Goal: Task Accomplishment & Management: Use online tool/utility

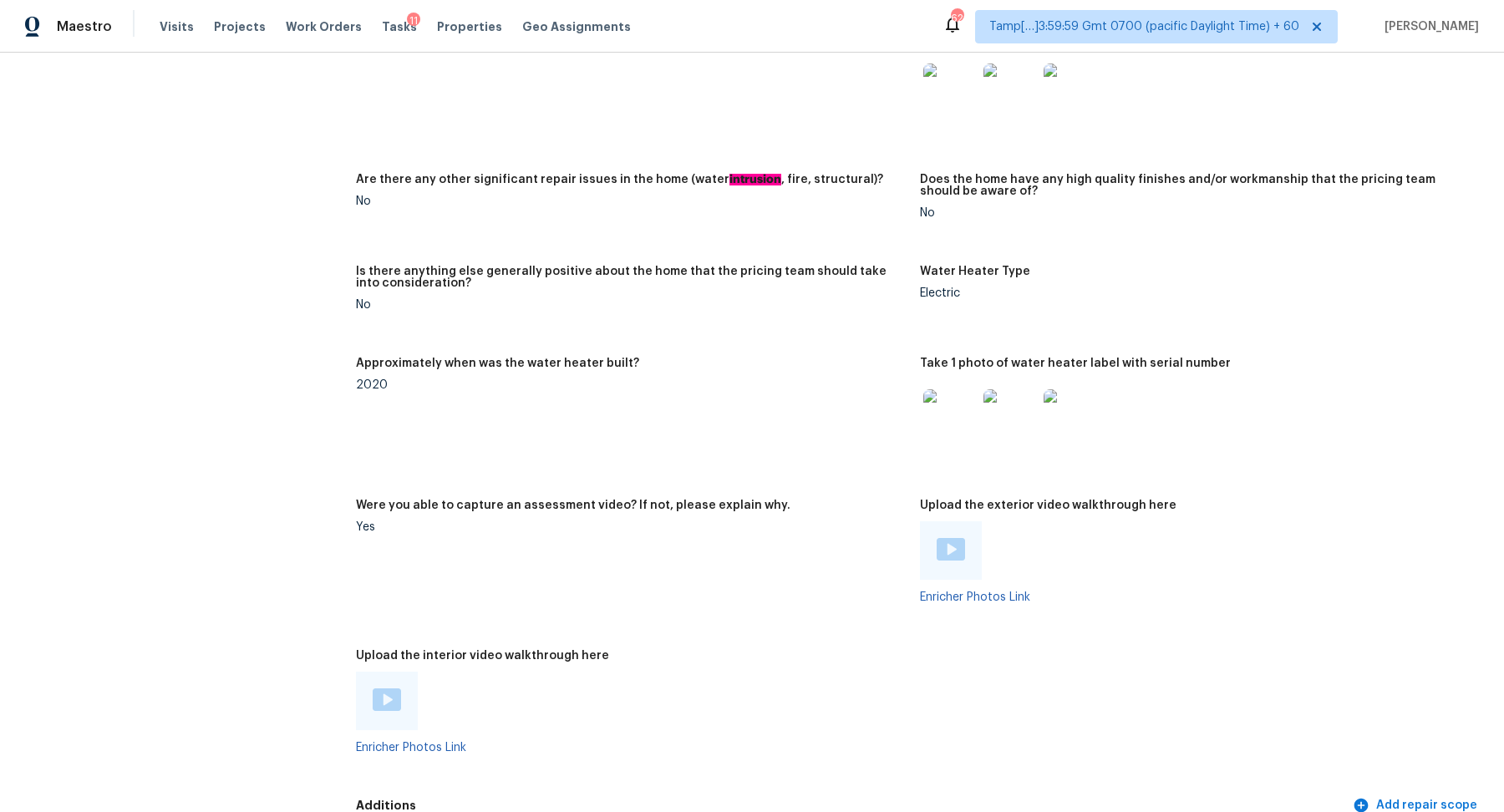
scroll to position [2426, 0]
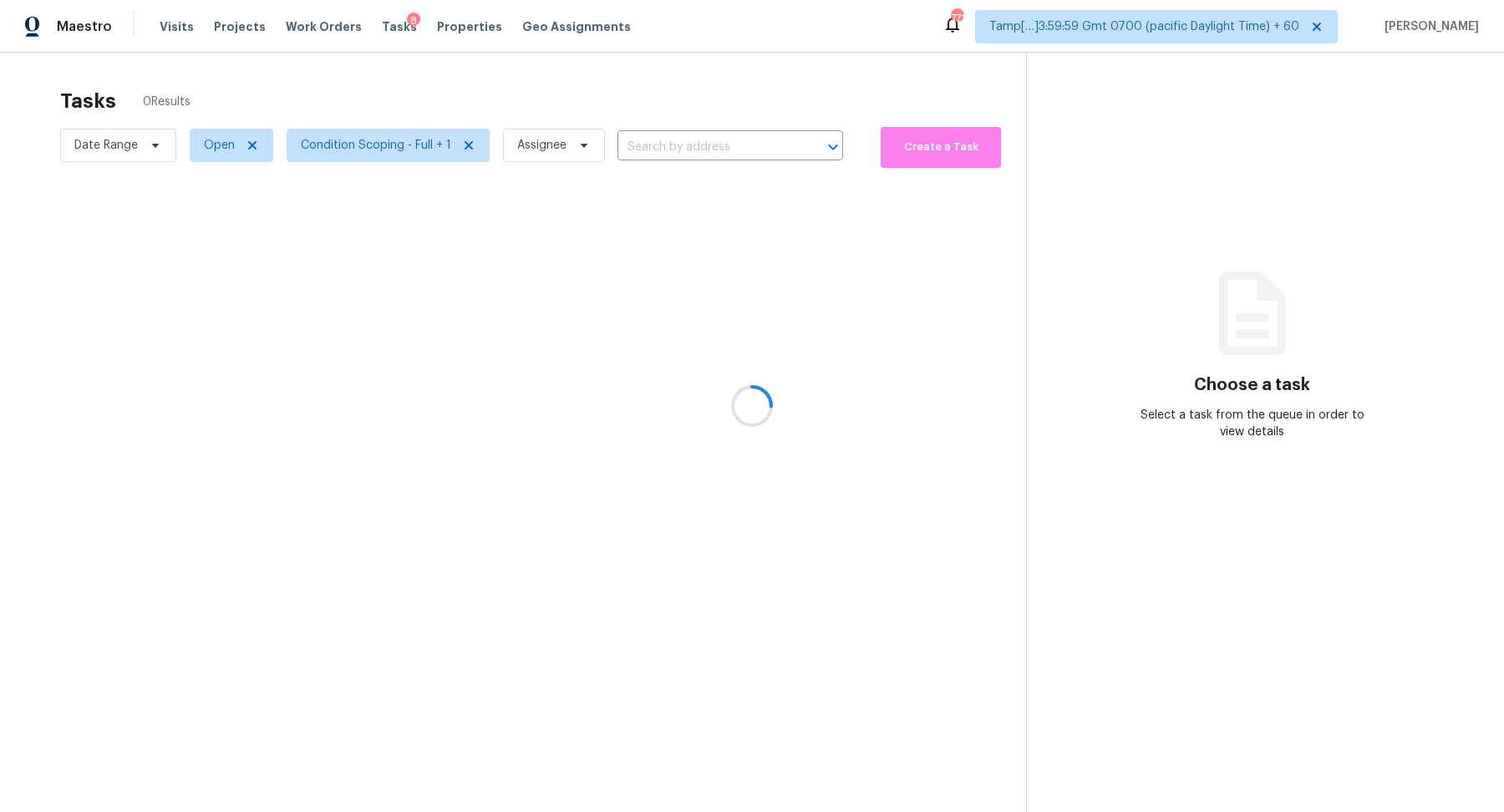
click at [703, 152] on div at bounding box center [752, 406] width 1504 height 812
click at [740, 136] on div at bounding box center [752, 406] width 1504 height 812
click at [716, 143] on div at bounding box center [752, 406] width 1504 height 812
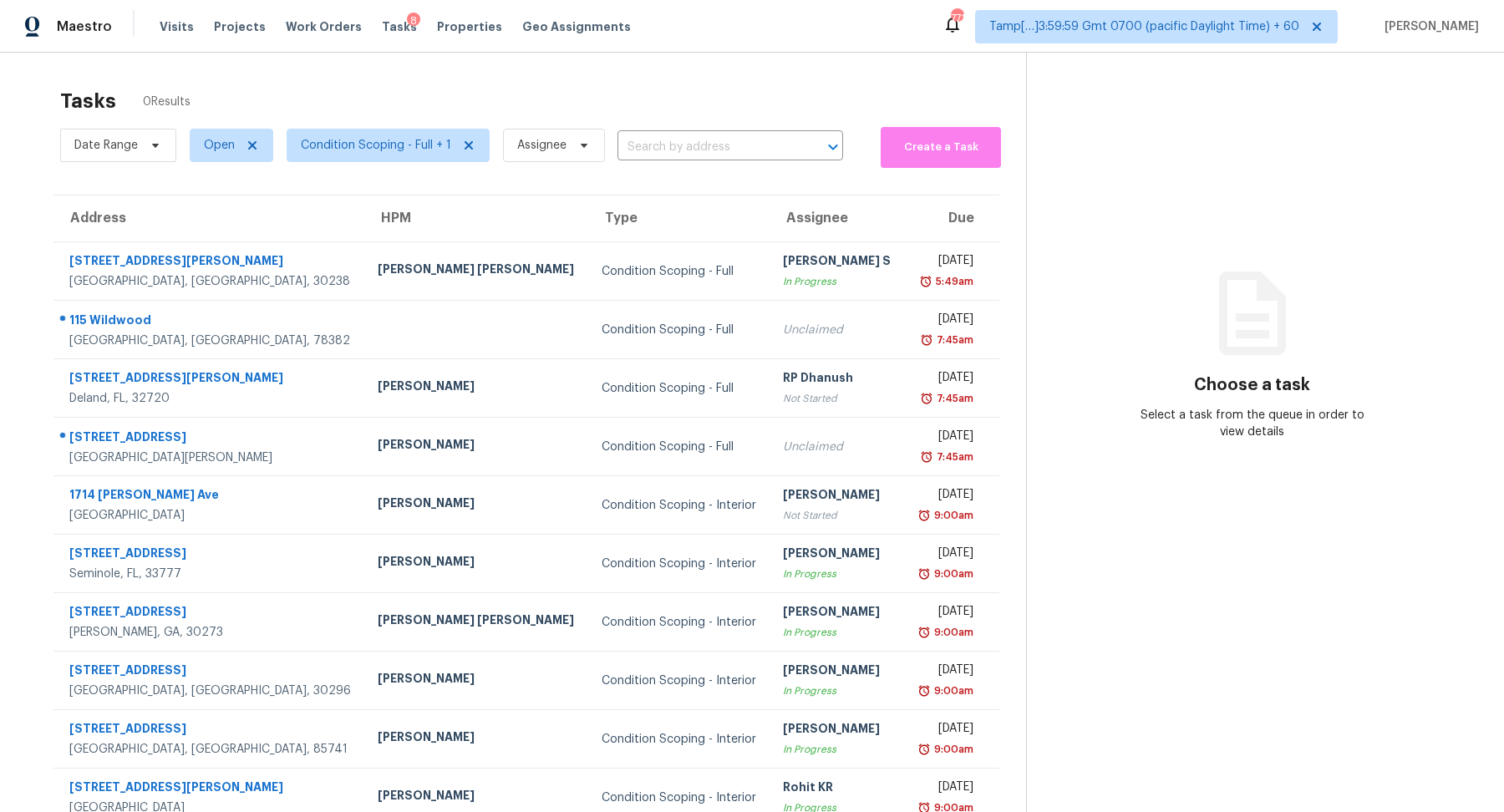
click at [716, 143] on input "text" at bounding box center [706, 147] width 179 height 26
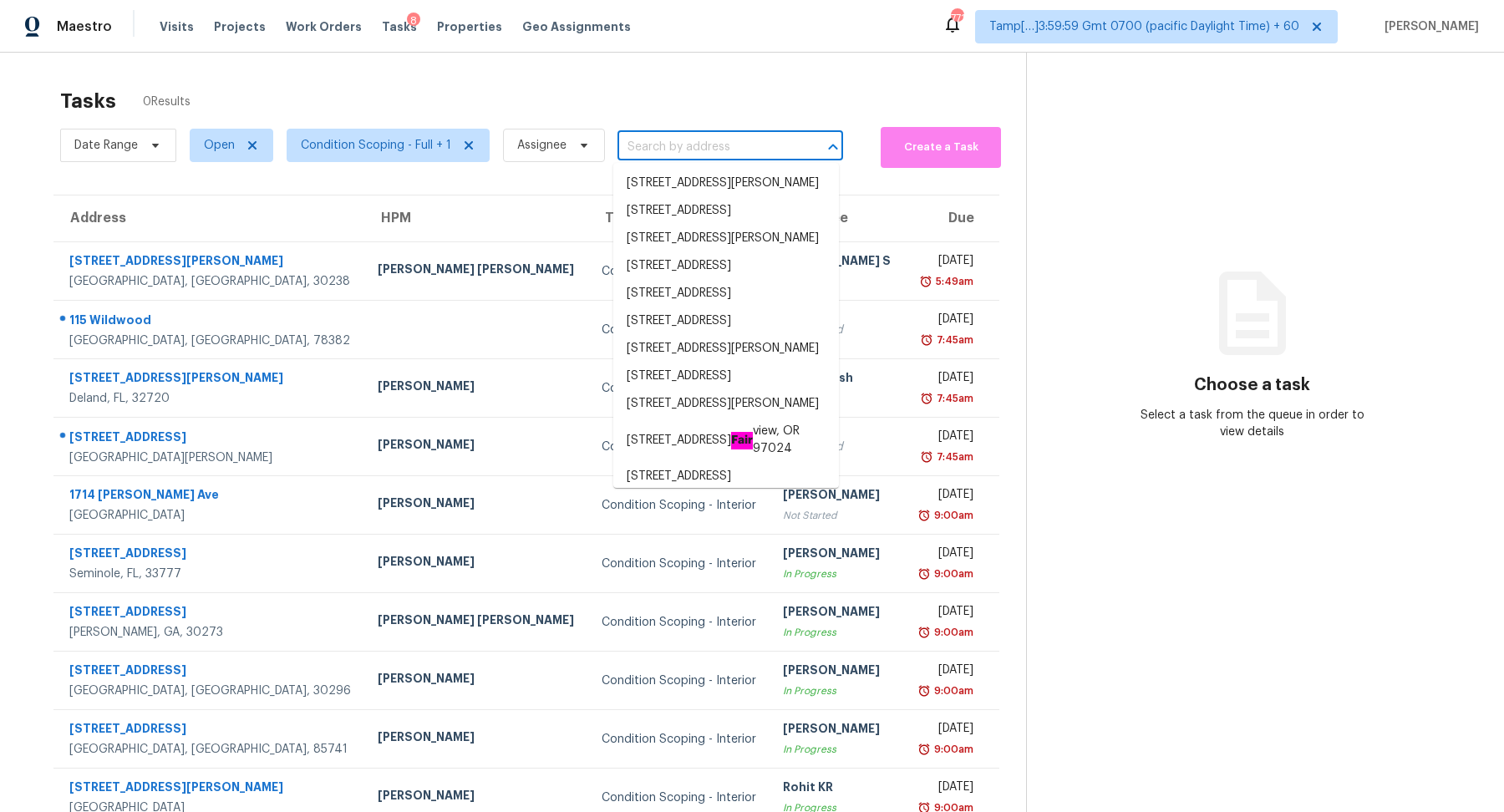
paste input "2332 Sunshine Dr, Little Elm, TX 75068"
type input "2332 Sunshine Dr, Little Elm, TX 75068"
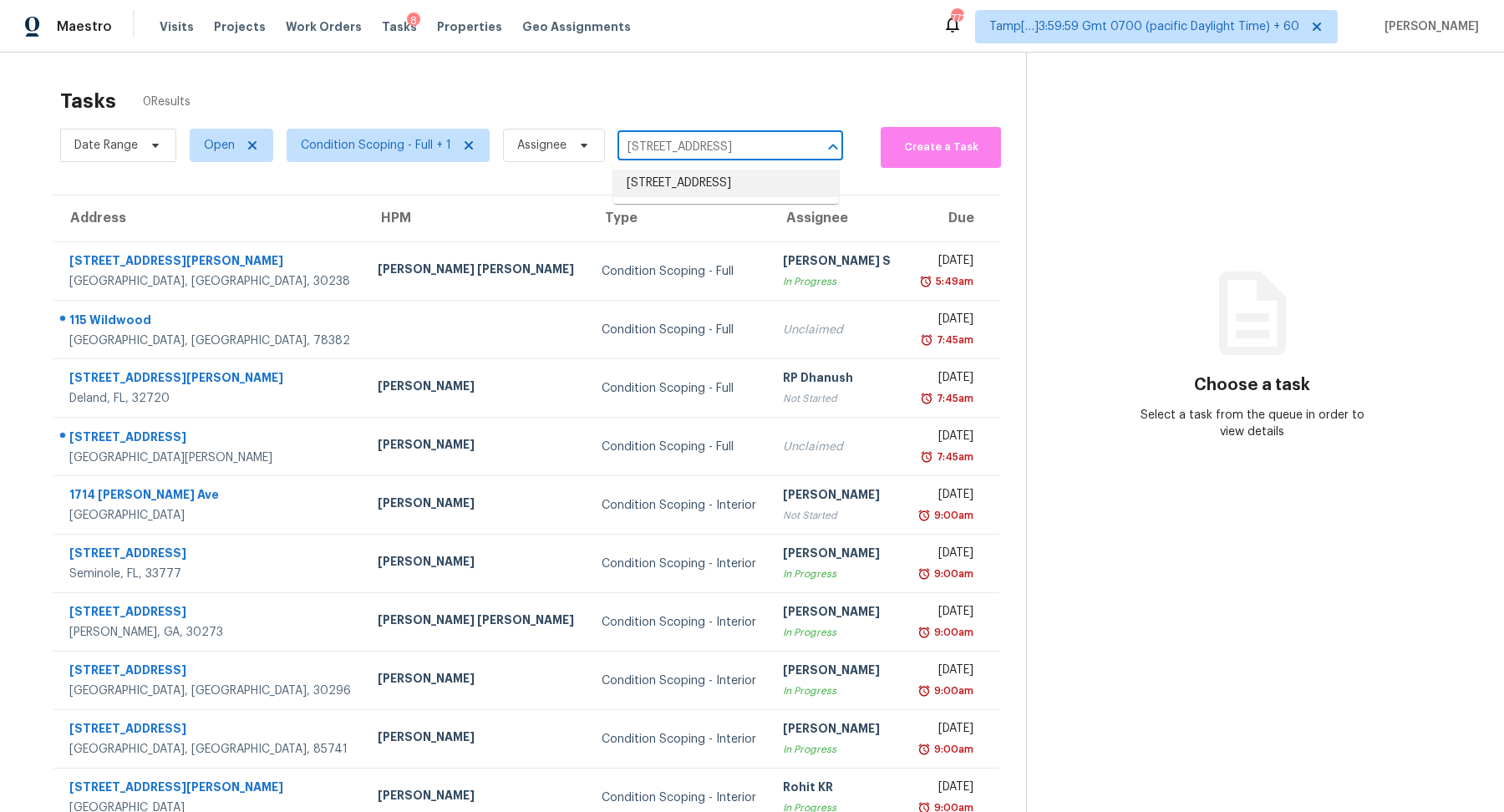
click at [740, 170] on li "2332 Sunshine Dr, Little Elm, TX 75068" at bounding box center [726, 183] width 226 height 28
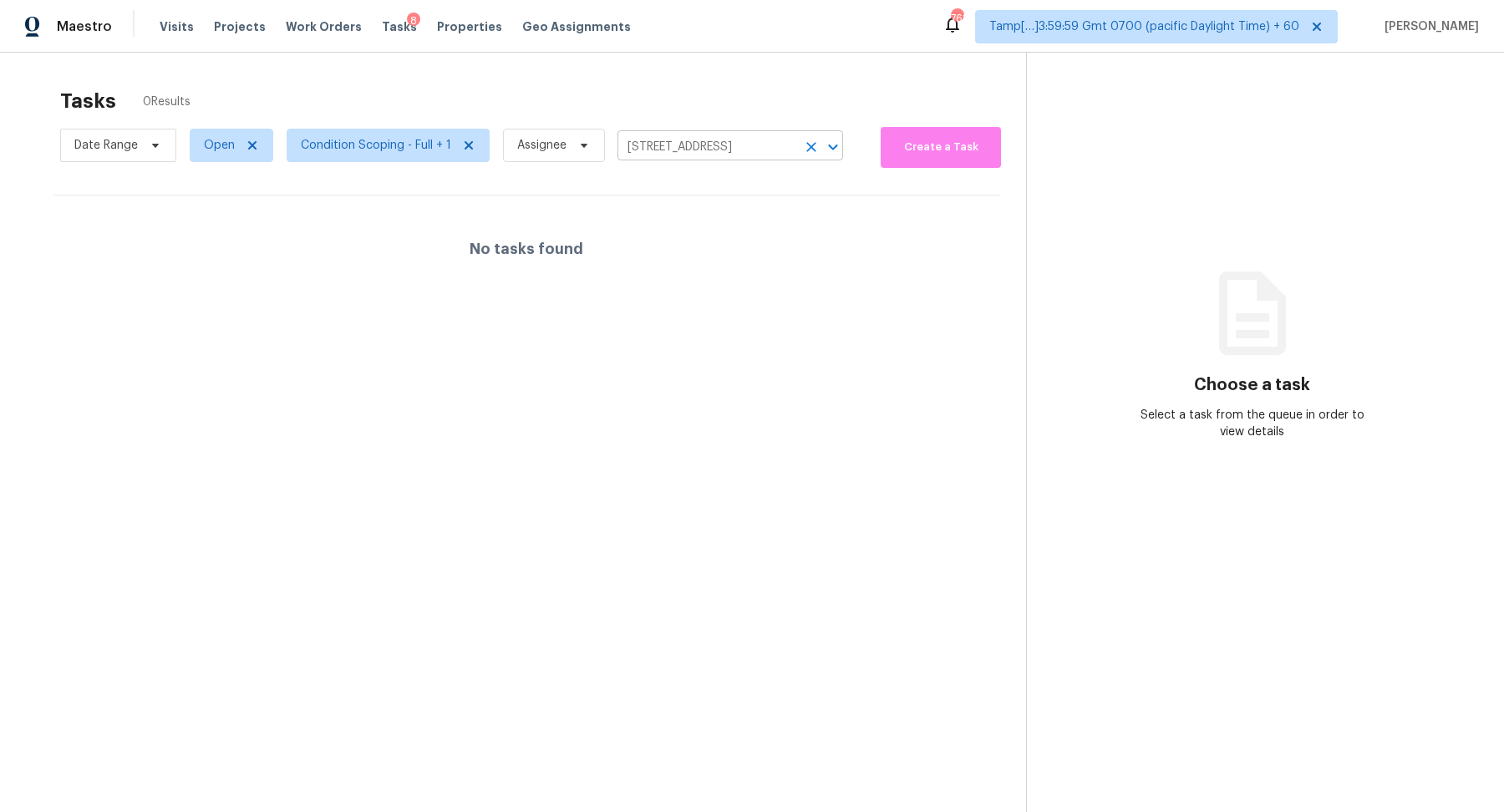
click at [744, 153] on input "2332 Sunshine Dr, Little Elm, TX 75068" at bounding box center [706, 147] width 179 height 26
paste input "0200 Boggy Ford Rd, Lago Vista, TX 78645"
type input "20200 Boggy Ford Rd, Lago Vista, TX 78645"
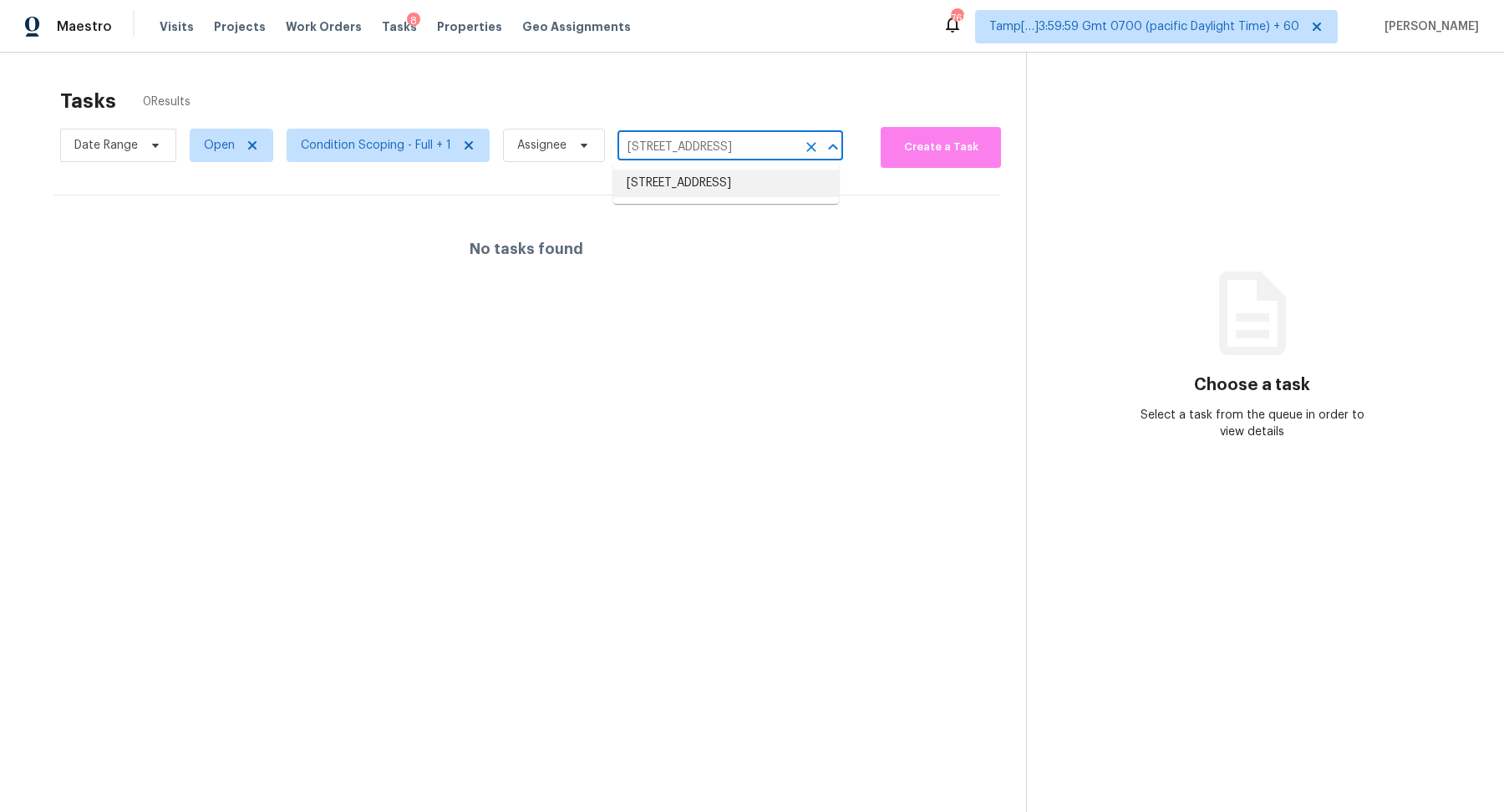
click at [706, 180] on li "20200 Boggy Ford Rd, Lago Vista, TX 78645" at bounding box center [726, 183] width 226 height 28
